Goal: Download file/media

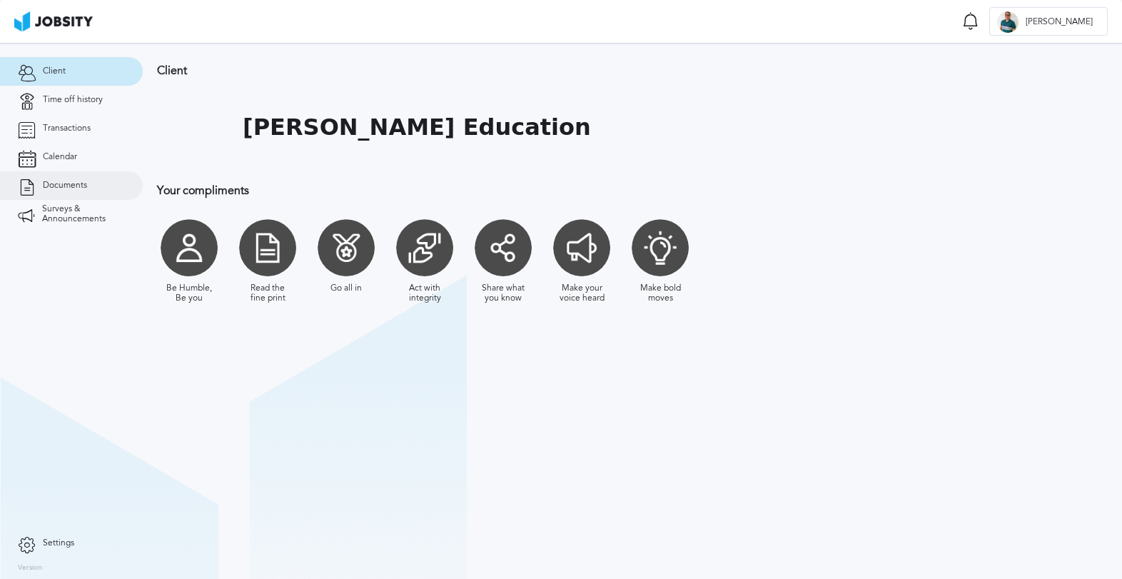
click at [82, 184] on span "Documents" at bounding box center [65, 186] width 44 height 10
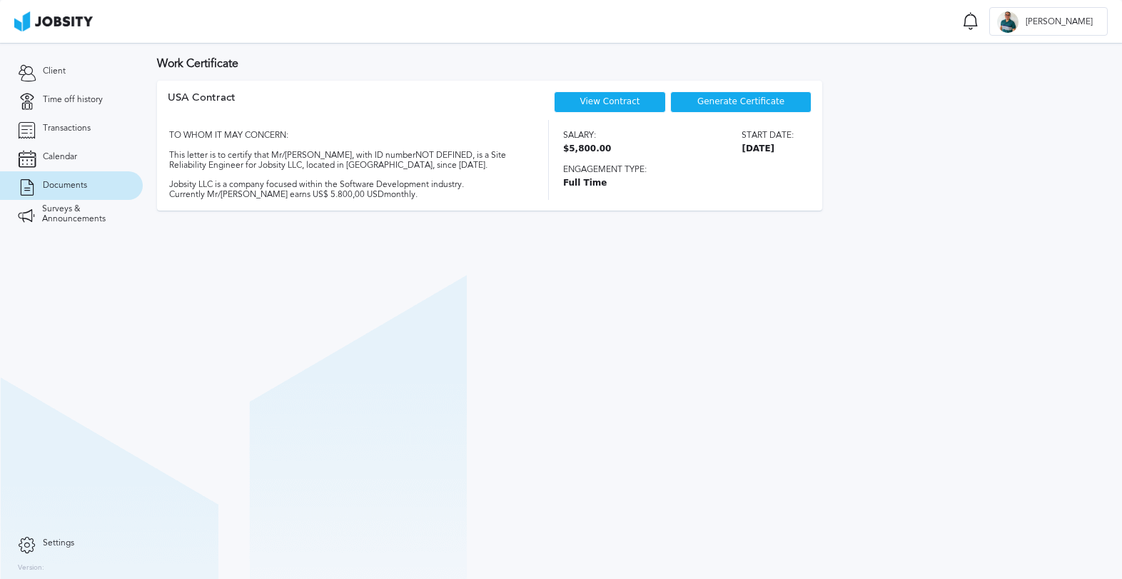
click at [623, 99] on link "View Contract" at bounding box center [611, 101] width 60 height 10
click at [754, 101] on span "Generate Certificate" at bounding box center [741, 102] width 87 height 10
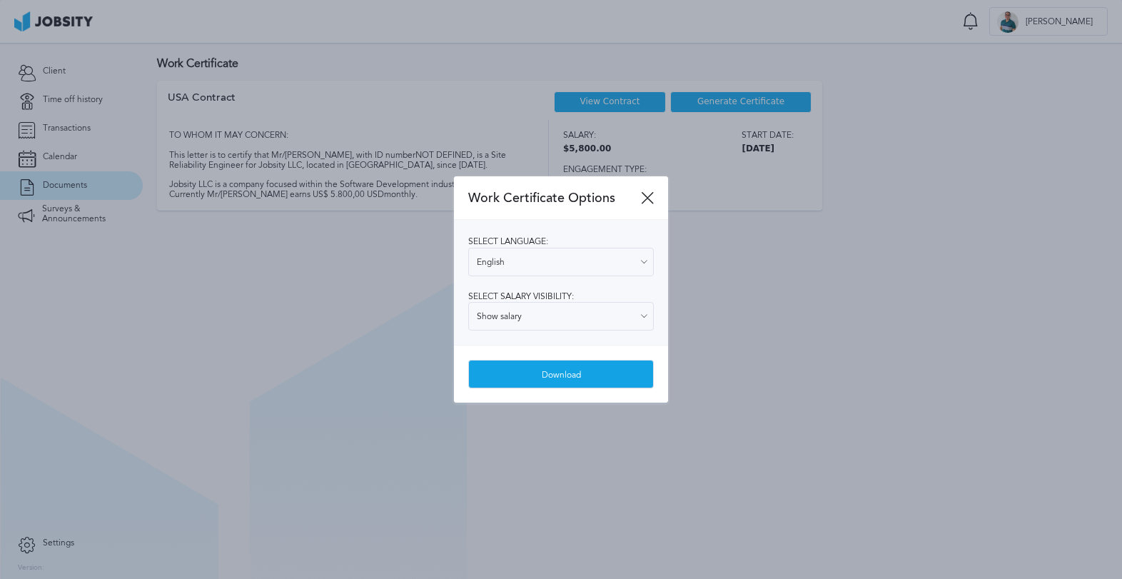
click at [538, 370] on div "Download" at bounding box center [561, 375] width 184 height 29
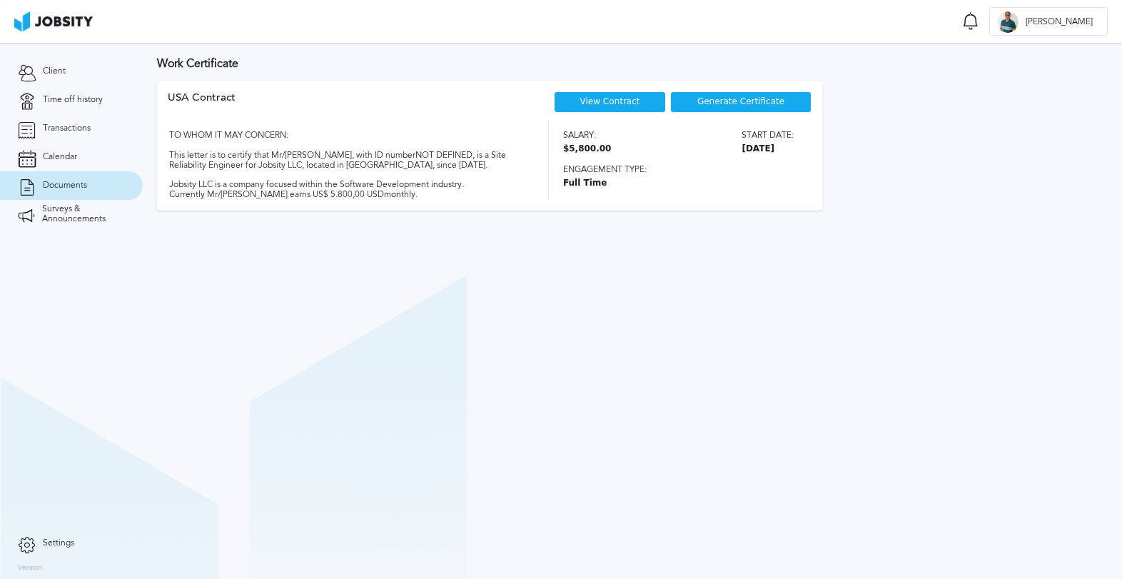
click at [608, 99] on link "View Contract" at bounding box center [611, 101] width 60 height 10
click at [73, 129] on span "Transactions" at bounding box center [67, 129] width 48 height 10
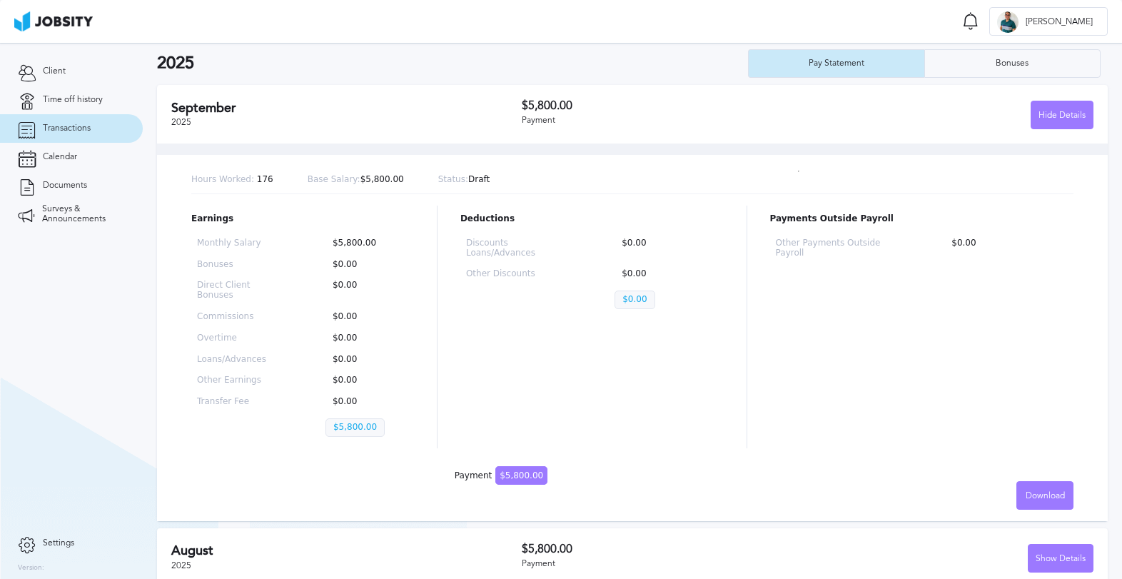
scroll to position [46, 0]
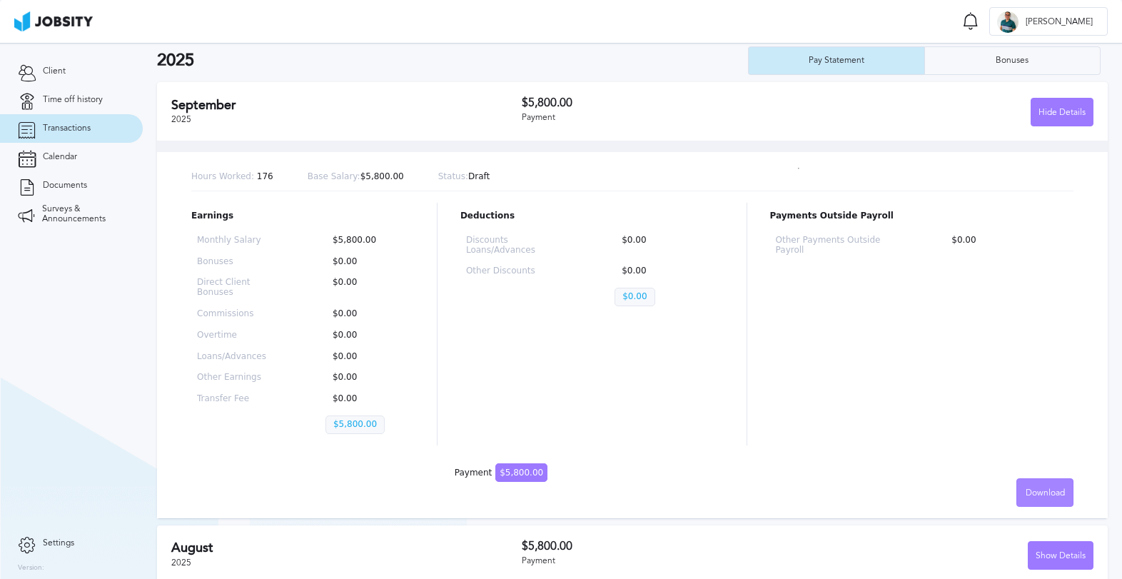
click at [1041, 496] on span "Download" at bounding box center [1045, 493] width 39 height 10
click at [1045, 491] on li "English" at bounding box center [1045, 492] width 57 height 29
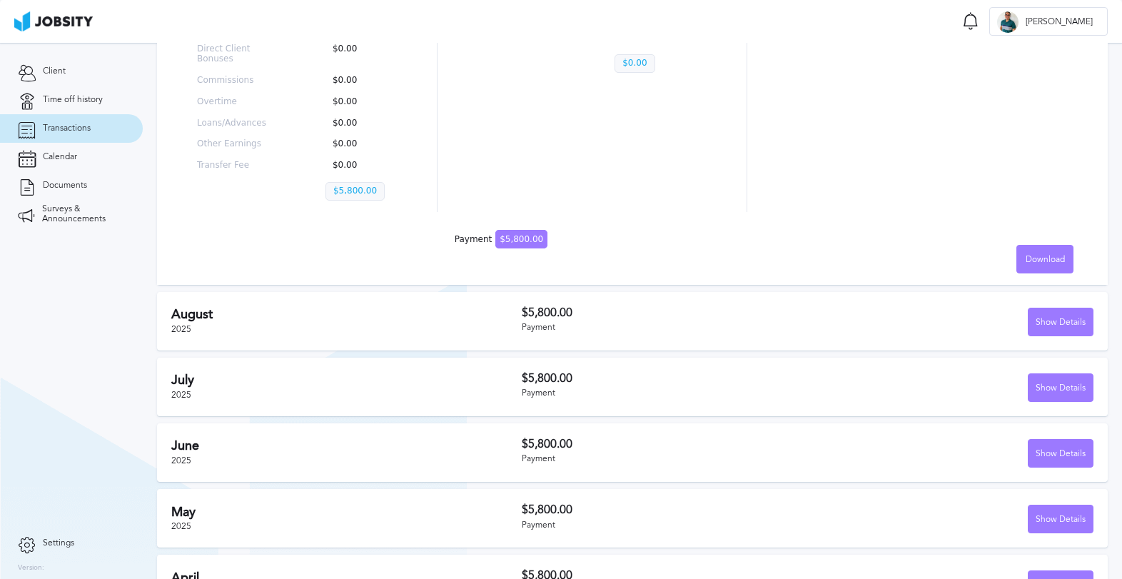
scroll to position [286, 0]
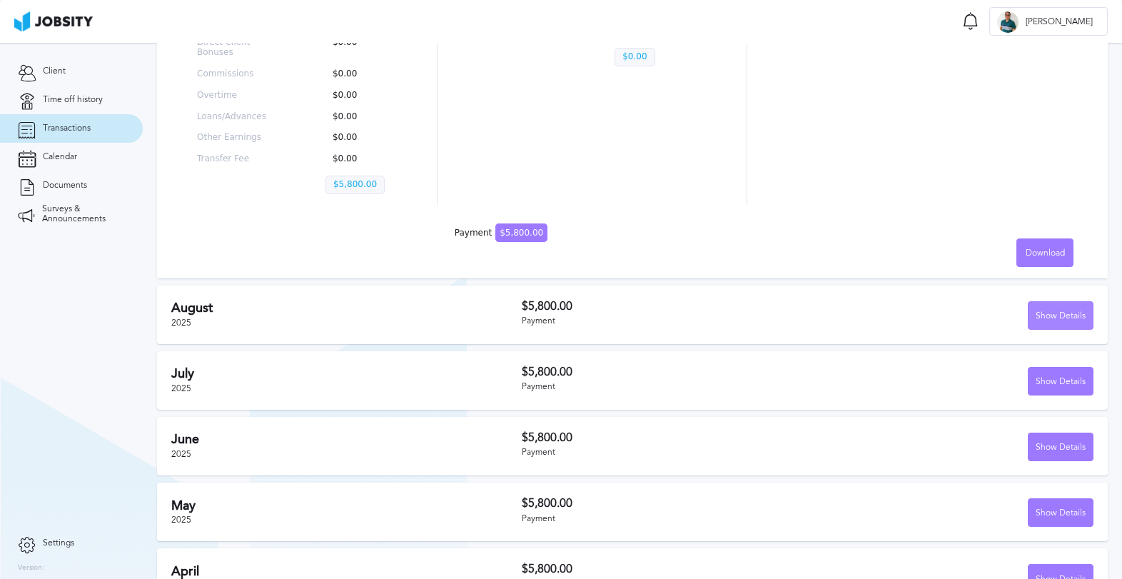
click at [1049, 313] on div "Show Details" at bounding box center [1061, 316] width 64 height 29
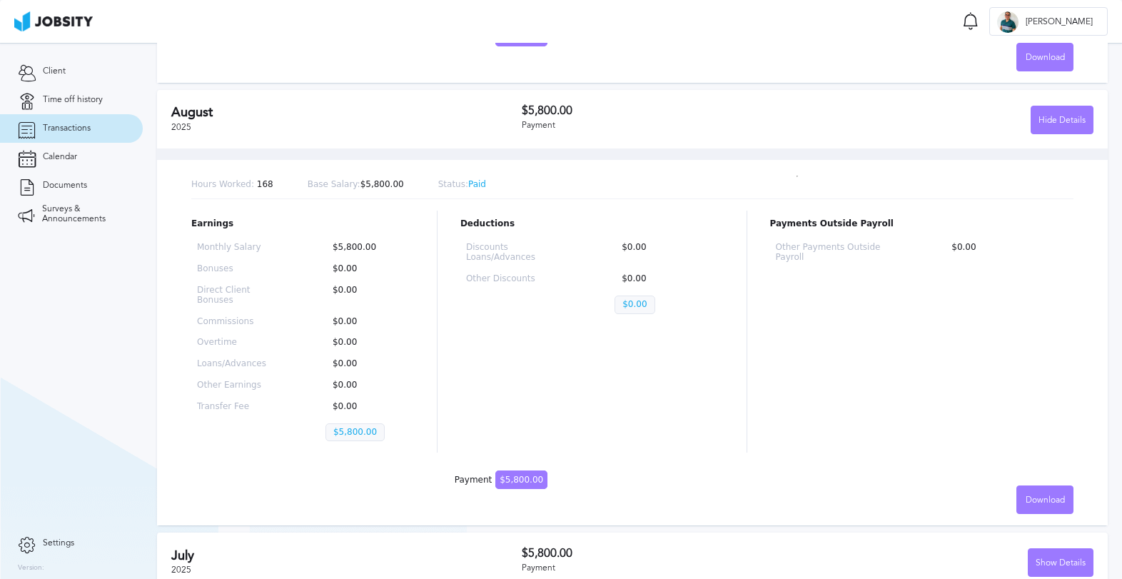
scroll to position [503, 0]
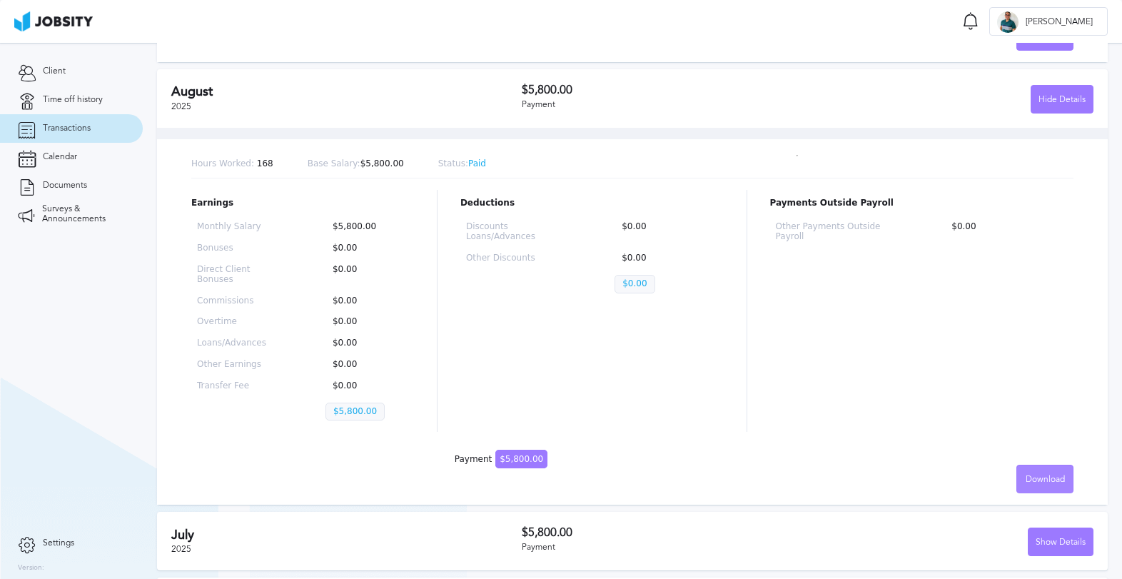
click at [1047, 473] on div "Download" at bounding box center [1046, 480] width 56 height 29
click at [1043, 475] on li "English" at bounding box center [1045, 479] width 57 height 29
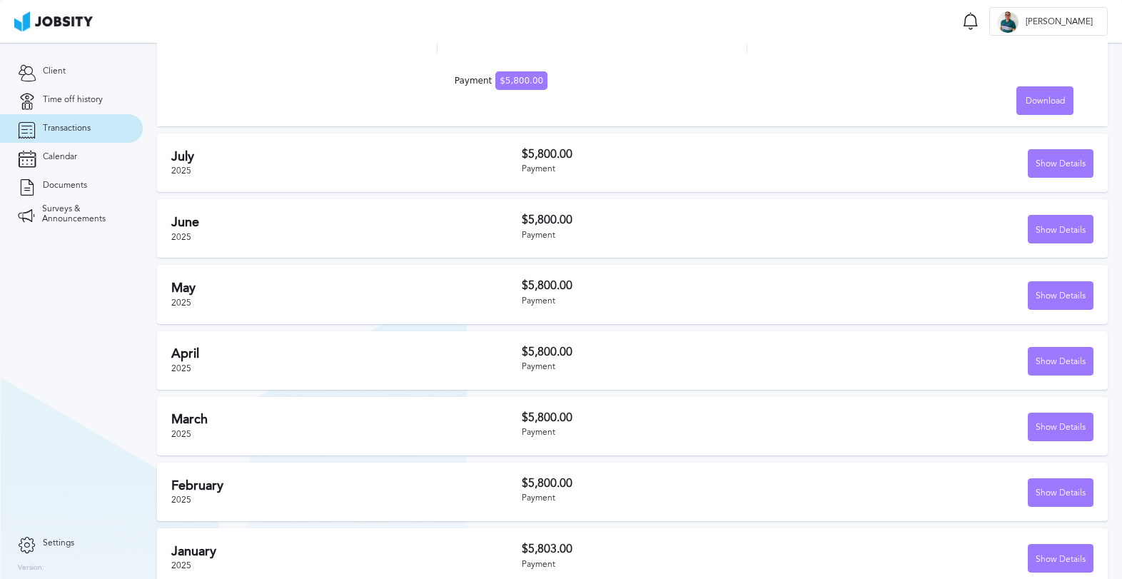
scroll to position [885, 0]
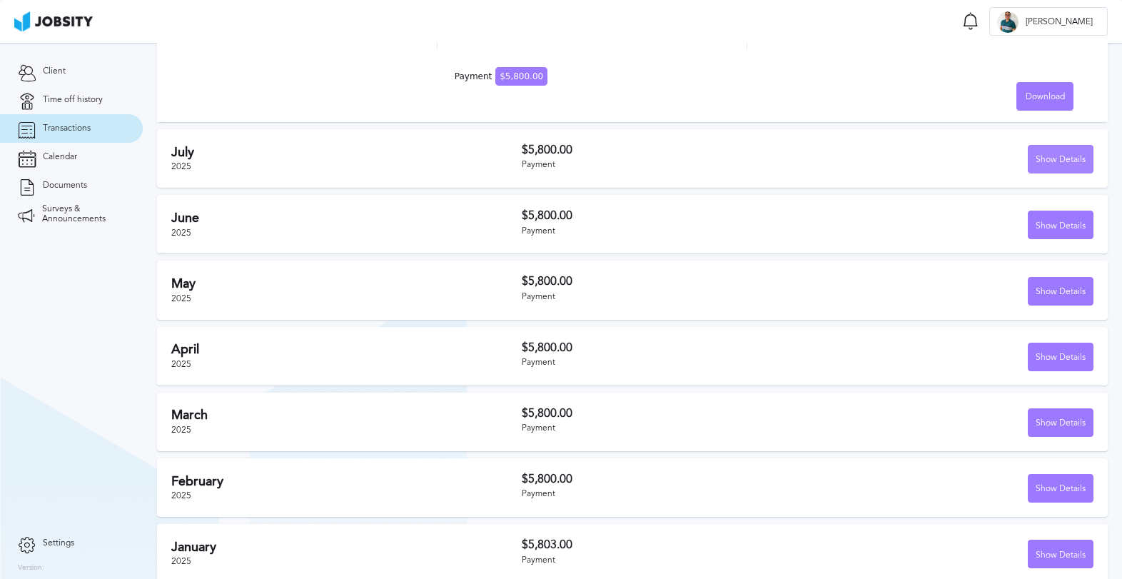
click at [1078, 151] on div "Show Details" at bounding box center [1061, 160] width 64 height 29
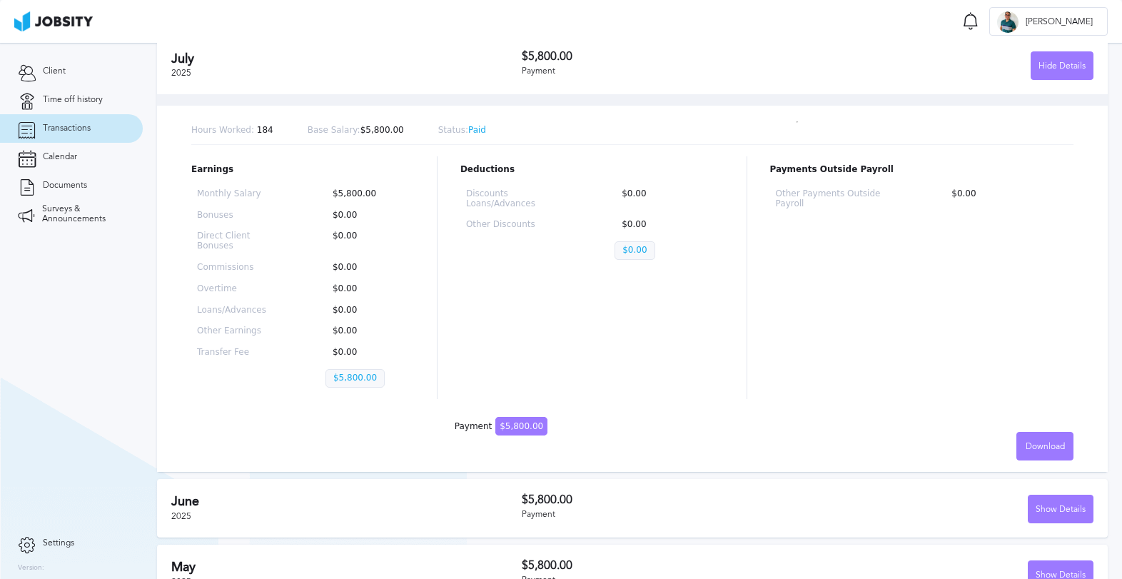
scroll to position [982, 0]
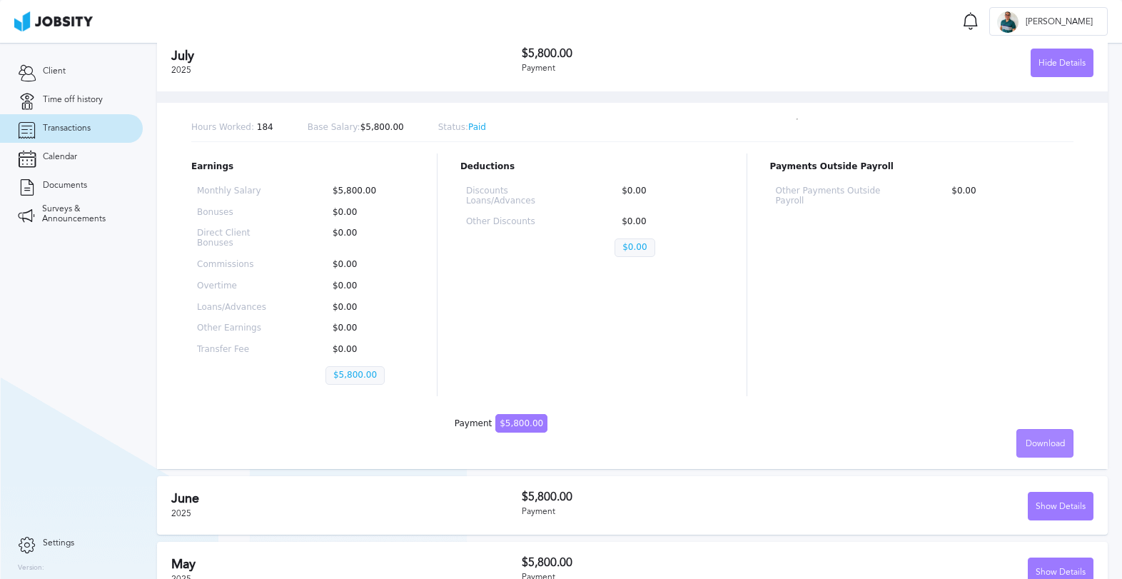
click at [1050, 445] on span "Download" at bounding box center [1045, 444] width 39 height 10
click at [1046, 446] on li "English" at bounding box center [1045, 443] width 57 height 29
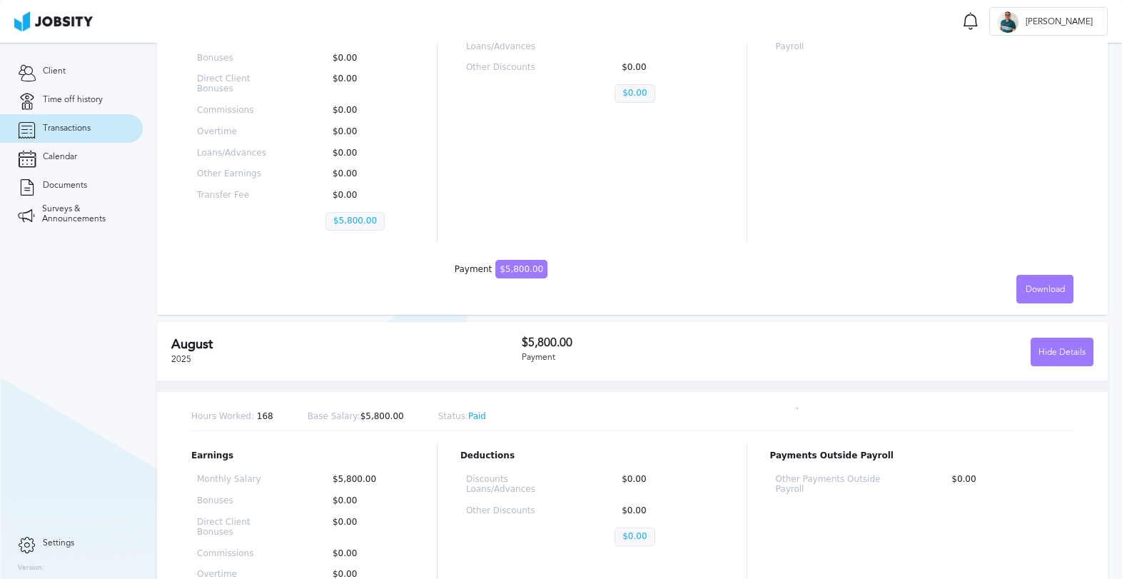
scroll to position [0, 0]
